Goal: Task Accomplishment & Management: Manage account settings

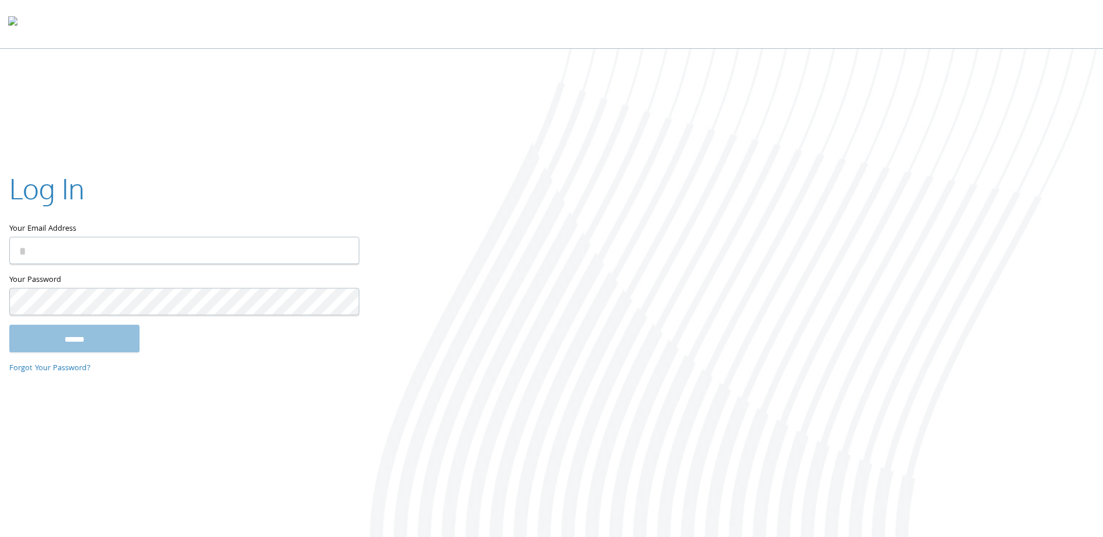
type input "**********"
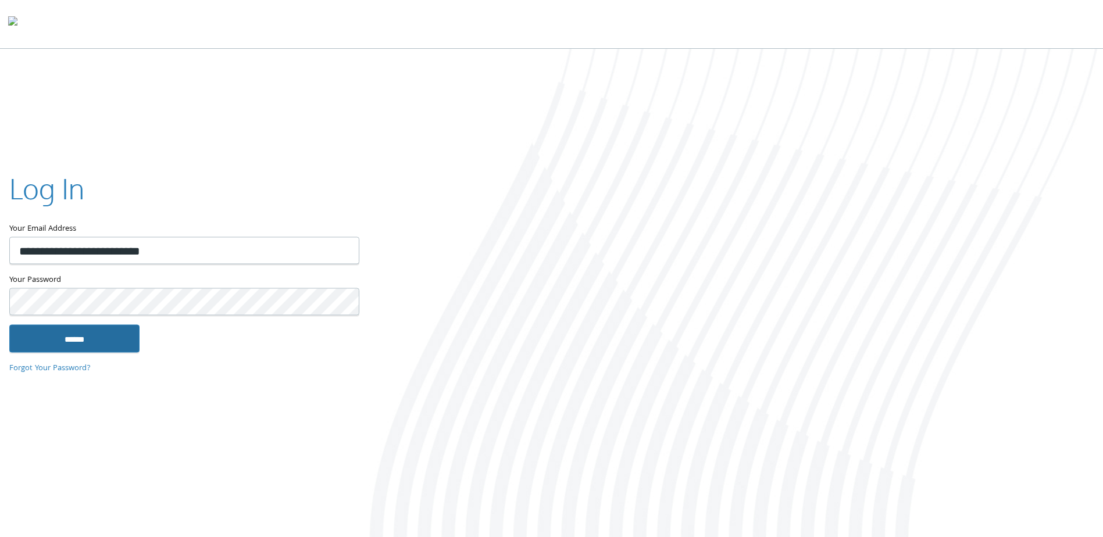
click at [72, 340] on input "******" at bounding box center [74, 339] width 130 height 28
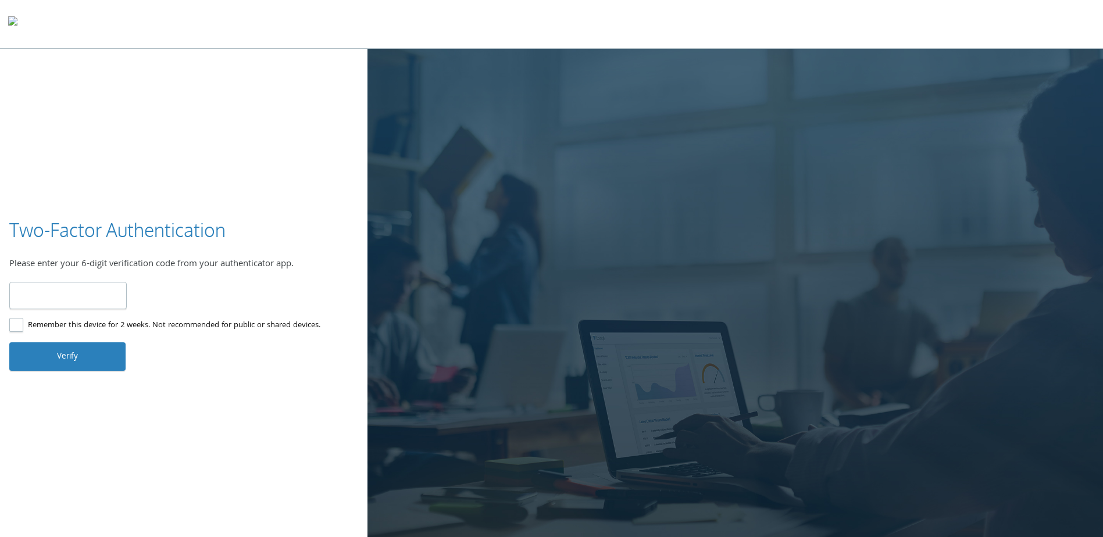
type input "******"
click at [94, 356] on button "Verify" at bounding box center [67, 356] width 116 height 28
